Goal: Task Accomplishment & Management: Manage account settings

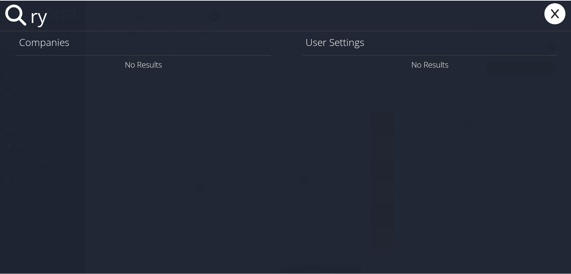
type input "r"
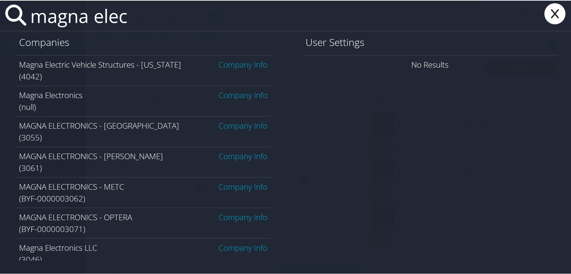
type input "magna elec"
click at [232, 157] on link "Company Info" at bounding box center [243, 155] width 49 height 11
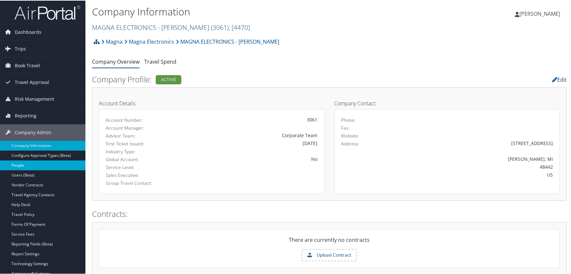
click at [23, 165] on link "People" at bounding box center [42, 165] width 85 height 10
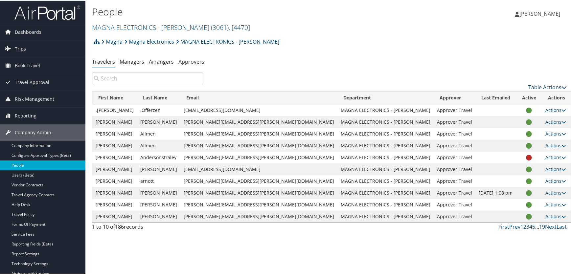
click at [545, 86] on link "Table Actions" at bounding box center [547, 86] width 38 height 7
click at [497, 95] on link "Add New User" at bounding box center [521, 96] width 86 height 11
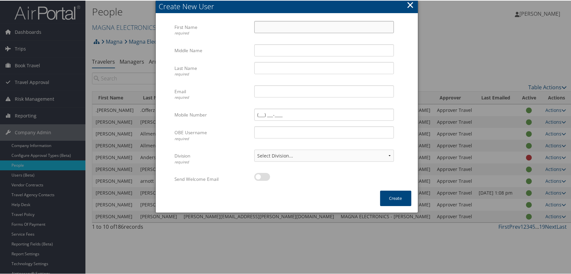
click at [285, 29] on input "First Name required" at bounding box center [324, 26] width 140 height 12
type input "Ryan"
type input "H"
type input "Hager"
type input "ryan.hager@magna.com"
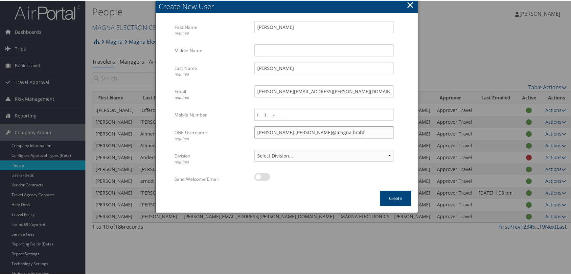
type input "ryan.hager@magna.hmhf"
click at [370, 153] on select "Select Division... Division: MAGNA ELECTRONICS - HOLLY Division: Default Travel…" at bounding box center [324, 155] width 140 height 12
select select "43728"
click at [254, 149] on select "Select Division... Division: MAGNA ELECTRONICS - HOLLY Division: Default Travel…" at bounding box center [324, 155] width 140 height 12
click at [387, 197] on button "Create" at bounding box center [395, 197] width 31 height 15
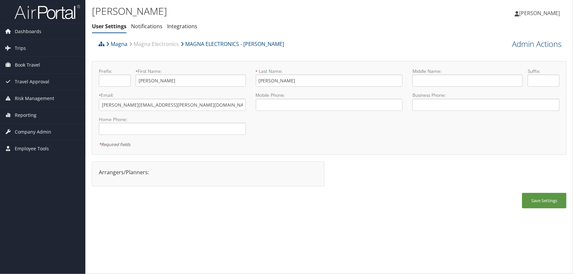
click at [547, 42] on link "Admin Actions" at bounding box center [537, 43] width 50 height 11
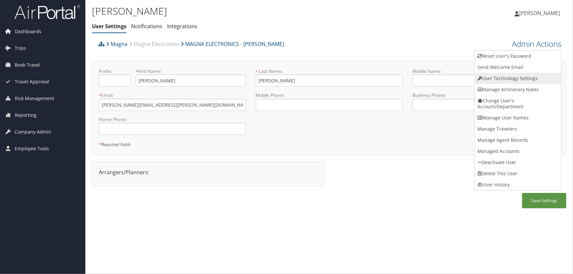
click at [500, 78] on link "User Technology Settings" at bounding box center [518, 78] width 86 height 11
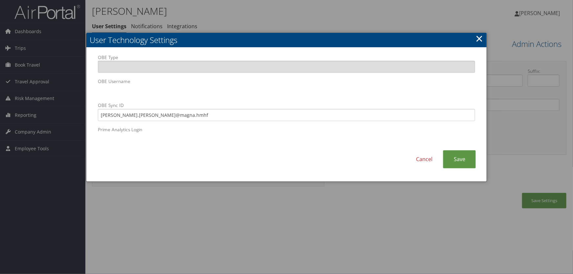
click at [479, 40] on link "×" at bounding box center [480, 38] width 8 height 13
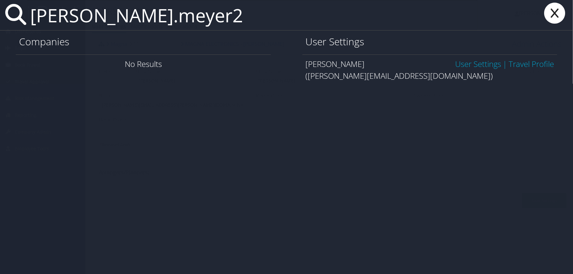
type input "scott.meyer2"
click at [463, 63] on link "User Settings" at bounding box center [478, 63] width 46 height 11
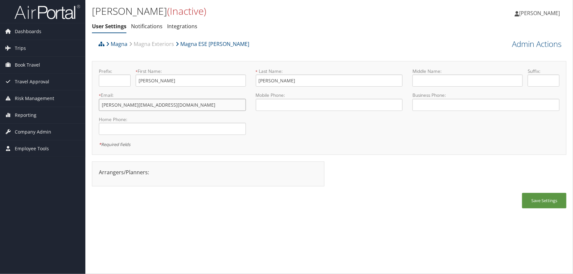
click at [130, 104] on input "scott.meyer2@magna.com" at bounding box center [172, 105] width 147 height 12
type input "[PERSON_NAME][EMAIL_ADDRESS][DOMAIN_NAME]"
click at [532, 198] on button "Save Settings" at bounding box center [545, 200] width 44 height 15
click at [523, 43] on link "Admin Actions" at bounding box center [537, 43] width 50 height 11
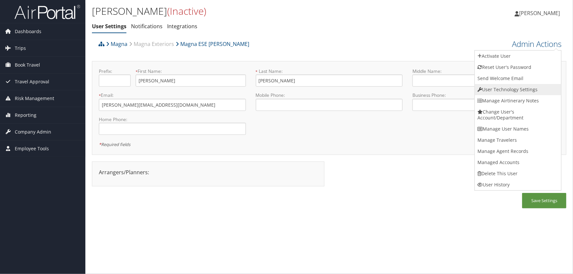
click at [496, 88] on link "User Technology Settings" at bounding box center [518, 89] width 86 height 11
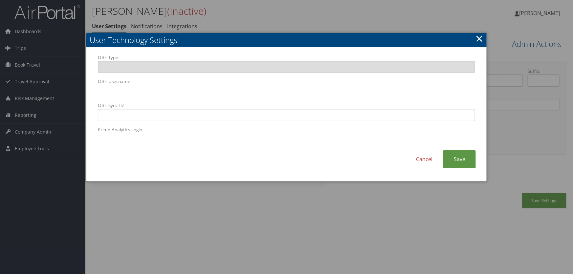
click at [29, 88] on body "Menu Dashboards ► AirPortal 360™ (Manager) AirPortal 360™ (Agent) My Travel Das…" at bounding box center [286, 137] width 573 height 274
click at [212, 113] on input "OBE Sync ID" at bounding box center [287, 115] width 378 height 12
paste input "scott.meyer1@magna.hmhf"
type input "scott.meyer1@magna.hmhf"
click at [457, 157] on link "Save" at bounding box center [459, 160] width 33 height 18
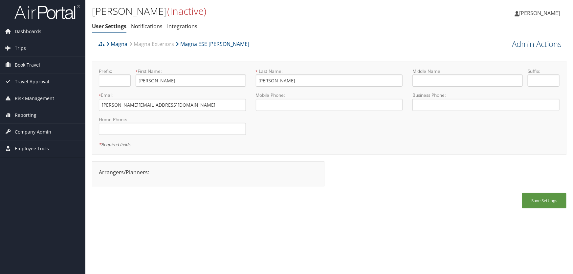
click at [529, 46] on link "Admin Actions" at bounding box center [537, 43] width 50 height 11
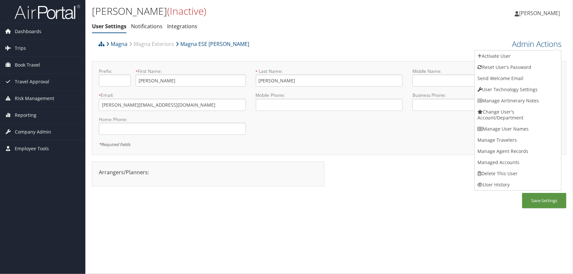
click at [504, 56] on link "Activate User" at bounding box center [518, 56] width 86 height 11
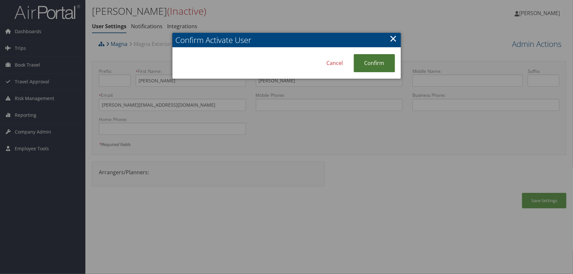
click at [378, 59] on link "Confirm" at bounding box center [374, 63] width 41 height 18
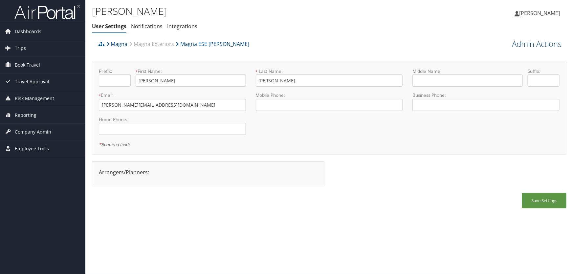
click at [519, 42] on link "Admin Actions" at bounding box center [537, 43] width 50 height 11
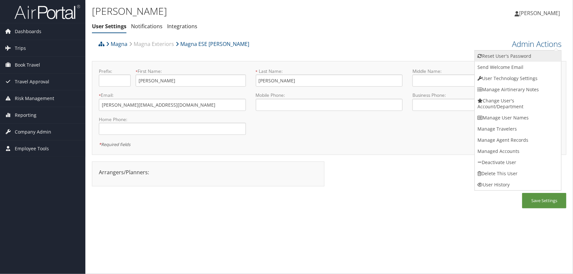
click at [508, 57] on link "Reset User's Password" at bounding box center [518, 56] width 86 height 11
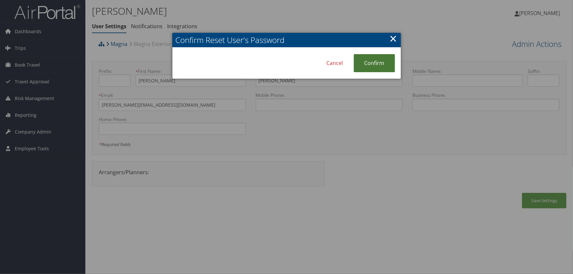
click at [372, 61] on link "Confirm" at bounding box center [374, 63] width 41 height 18
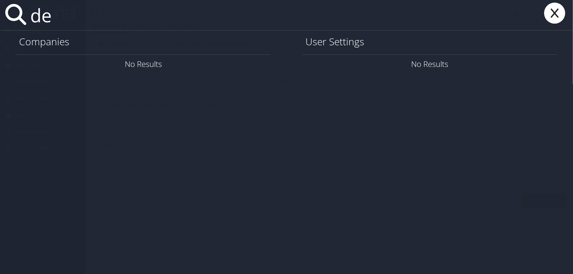
type input "d"
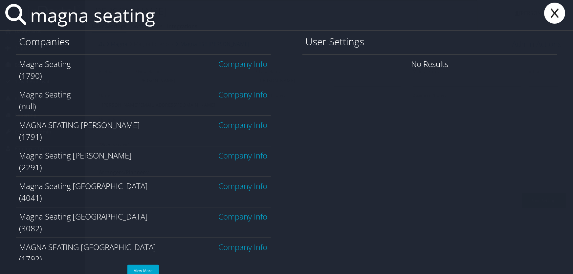
type input "magna seating"
click at [232, 62] on link "Company Info" at bounding box center [243, 63] width 49 height 11
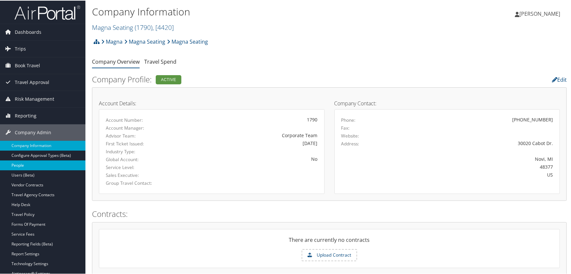
click at [22, 164] on link "People" at bounding box center [42, 165] width 85 height 10
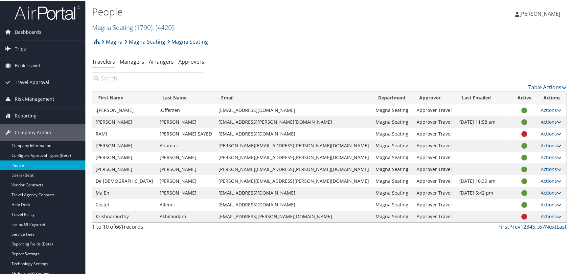
click at [538, 89] on link "Table Actions" at bounding box center [547, 86] width 38 height 7
click at [499, 99] on link "Add New User" at bounding box center [521, 96] width 86 height 11
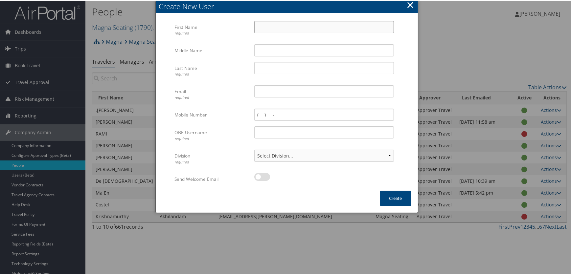
click at [272, 27] on input "First Name required" at bounding box center [324, 26] width 140 height 12
type input "Dermot"
type input "Ryan"
type input "dermot.ryan@magna.com"
type input "dermot.ryan@magna.hmhf"
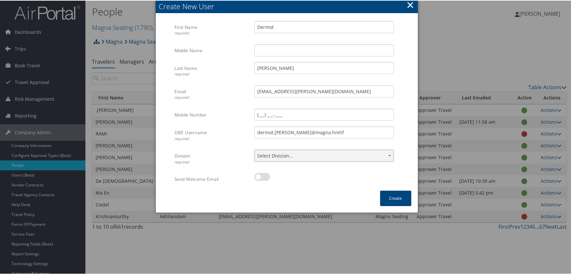
click at [368, 152] on select "Select Division... Division: Magna Seating Division: Seating Novi Division: Sea…" at bounding box center [324, 155] width 140 height 12
select select "43709"
click at [254, 149] on select "Select Division... Division: Magna Seating Division: Seating Novi Division: Sea…" at bounding box center [324, 155] width 140 height 12
click at [399, 200] on button "Create" at bounding box center [395, 197] width 31 height 15
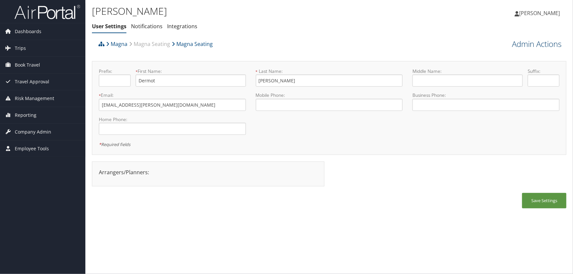
click at [541, 47] on link "Admin Actions" at bounding box center [537, 43] width 50 height 11
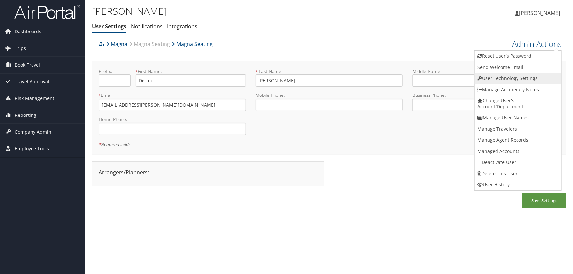
click at [495, 76] on link "User Technology Settings" at bounding box center [518, 78] width 86 height 11
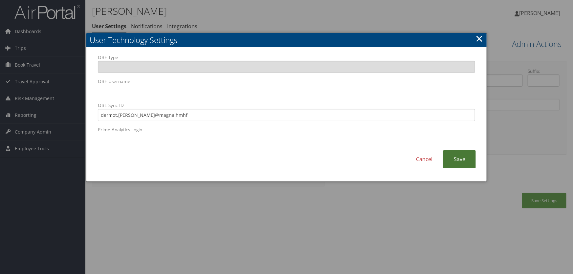
click at [454, 157] on link "Save" at bounding box center [459, 160] width 33 height 18
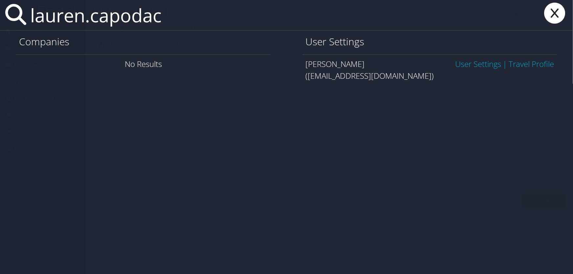
type input "lauren.capodac"
click at [472, 65] on link "User Settings" at bounding box center [478, 63] width 46 height 11
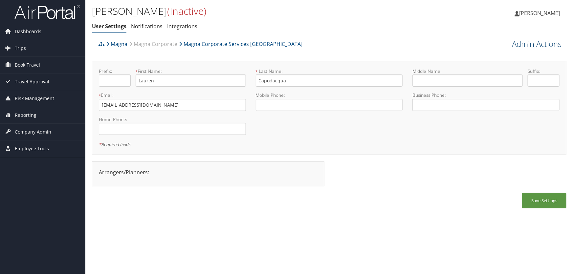
click at [516, 44] on link "Admin Actions" at bounding box center [537, 43] width 50 height 11
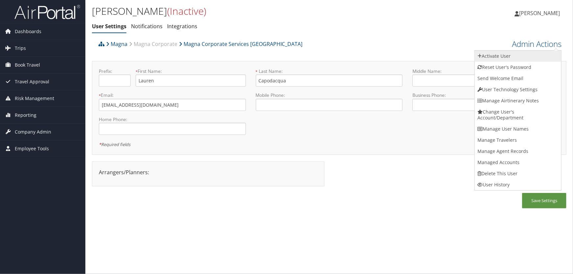
click at [498, 56] on link "Activate User" at bounding box center [518, 56] width 86 height 11
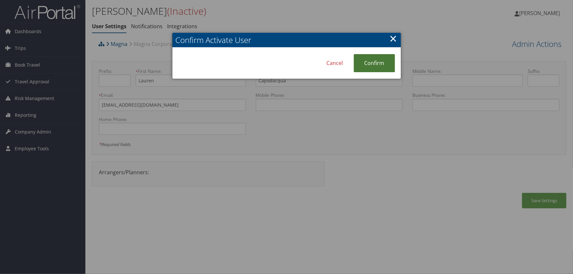
click at [377, 63] on link "Confirm" at bounding box center [374, 63] width 41 height 18
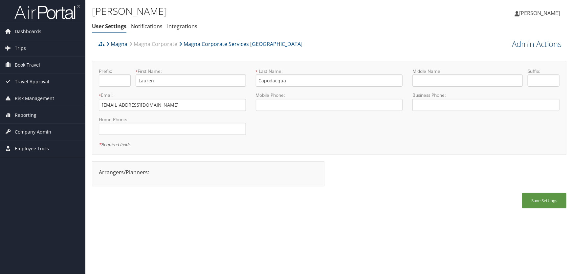
click at [531, 43] on link "Admin Actions" at bounding box center [537, 43] width 50 height 11
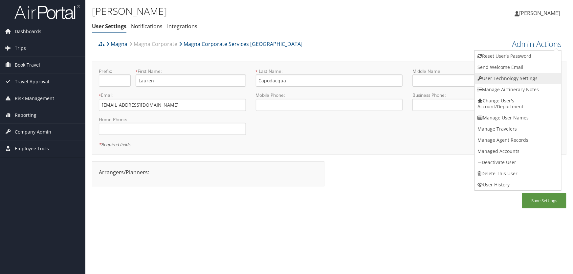
click at [494, 78] on link "User Technology Settings" at bounding box center [518, 78] width 86 height 11
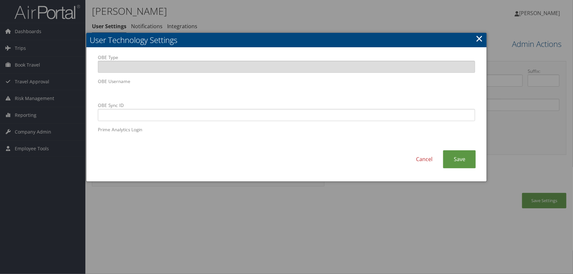
click at [50, 90] on body "Menu Dashboards ► AirPortal 360™ (Manager) AirPortal 360™ (Agent) My Travel Das…" at bounding box center [286, 137] width 573 height 274
click at [221, 115] on input "OBE Sync ID" at bounding box center [287, 115] width 378 height 12
paste input "lauren.capodacqua@magna.hmhf"
type input "lauren.capodacqua@magna.hmhf"
click at [460, 158] on link "Save" at bounding box center [459, 160] width 33 height 18
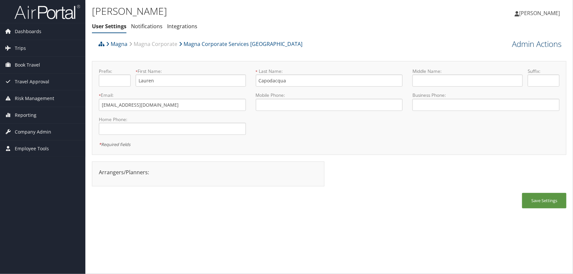
click at [524, 46] on link "Admin Actions" at bounding box center [537, 43] width 50 height 11
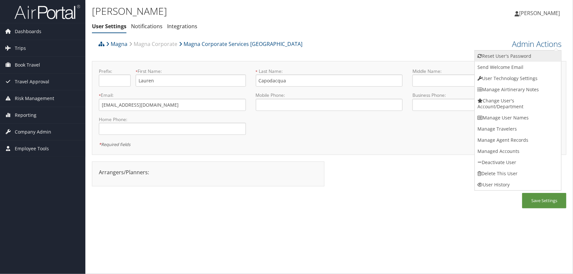
click at [508, 57] on link "Reset User's Password" at bounding box center [518, 56] width 86 height 11
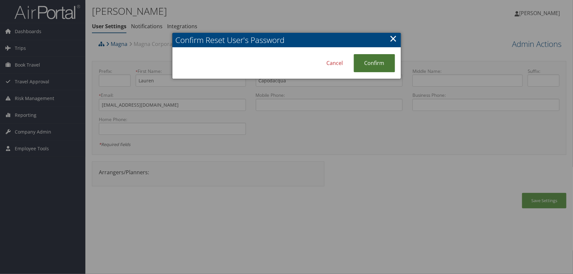
click at [369, 65] on link "Confirm" at bounding box center [374, 63] width 41 height 18
